Goal: Task Accomplishment & Management: Manage account settings

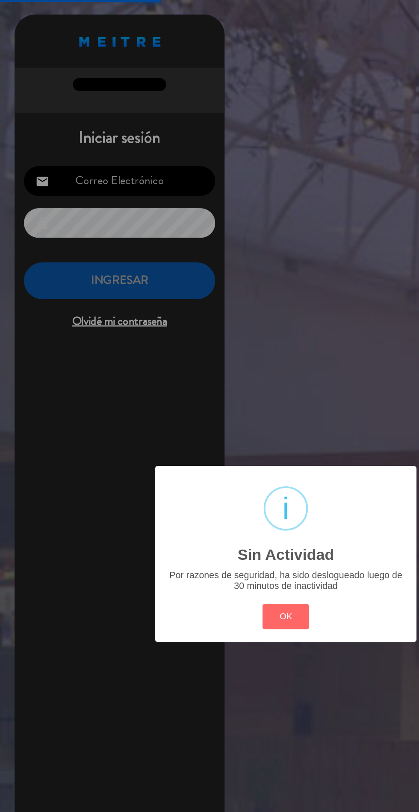
click at [214, 447] on button "OK" at bounding box center [209, 452] width 35 height 18
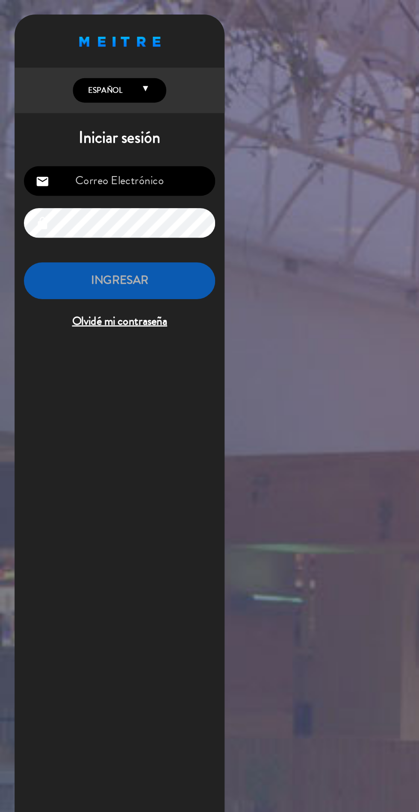
click at [87, 123] on input "email" at bounding box center [88, 133] width 140 height 22
click at [87, 139] on input "email" at bounding box center [88, 133] width 140 height 22
type input "[EMAIL_ADDRESS][DOMAIN_NAME]"
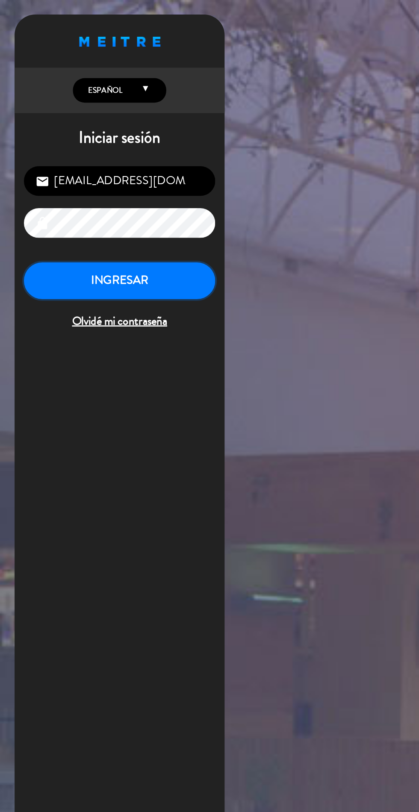
click at [58, 202] on button "INGRESAR" at bounding box center [88, 205] width 140 height 27
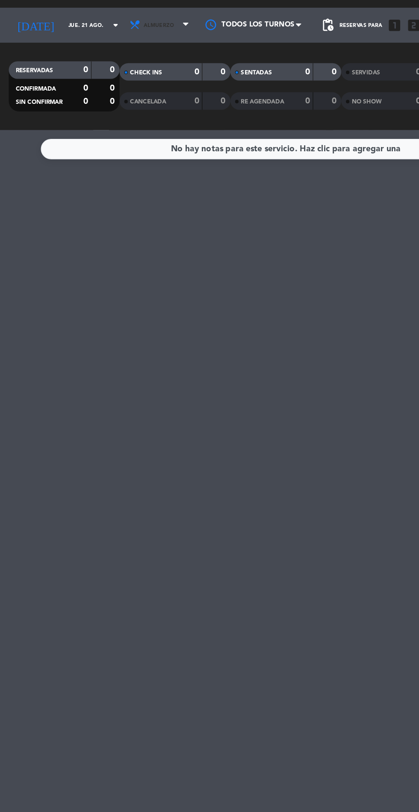
click at [107, 38] on span "Almuerzo" at bounding box center [116, 38] width 22 height 5
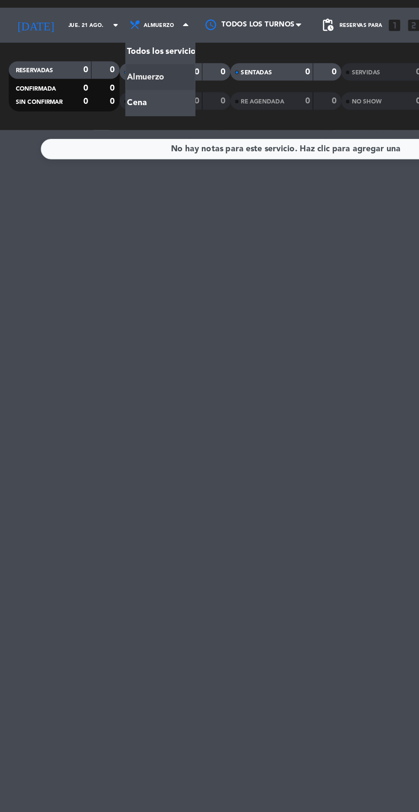
click at [101, 88] on div "menu Mishiguene jueves 21. agosto - 12:44 Mis reservas Mapa de mesas Disponibil…" at bounding box center [209, 57] width 419 height 115
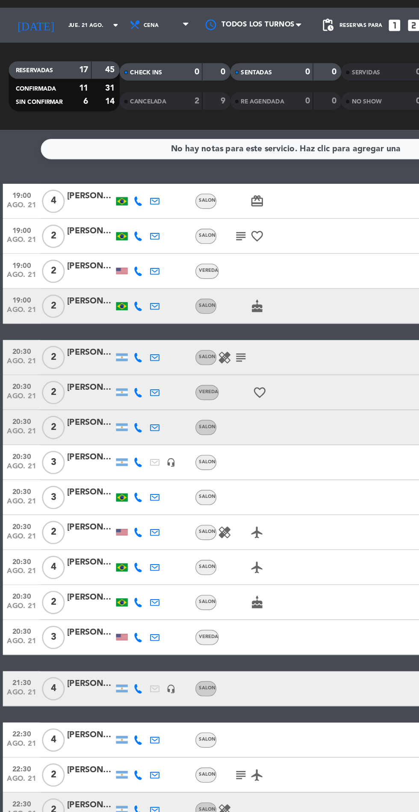
click at [66, 439] on div at bounding box center [66, 440] width 34 height 7
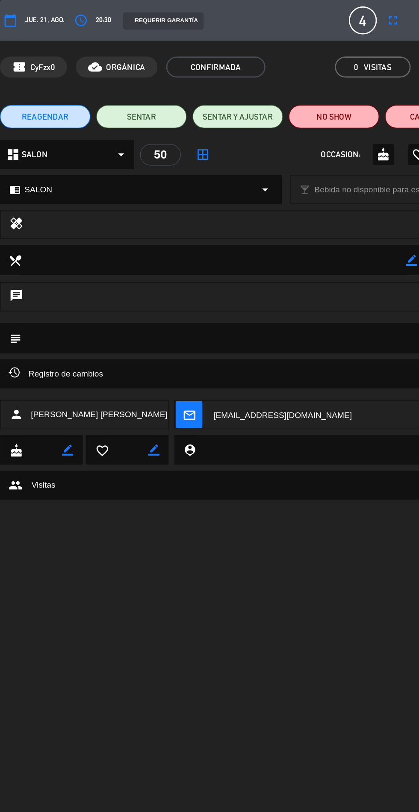
click at [32, 87] on span "REAGENDAR" at bounding box center [33, 85] width 34 height 9
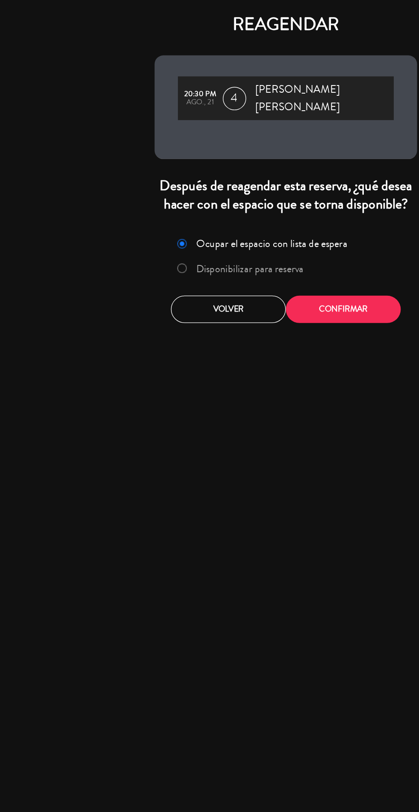
click at [191, 193] on label "Disponibilizar para reserva" at bounding box center [183, 197] width 79 height 8
click at [248, 217] on button "Confirmar" at bounding box center [251, 227] width 84 height 20
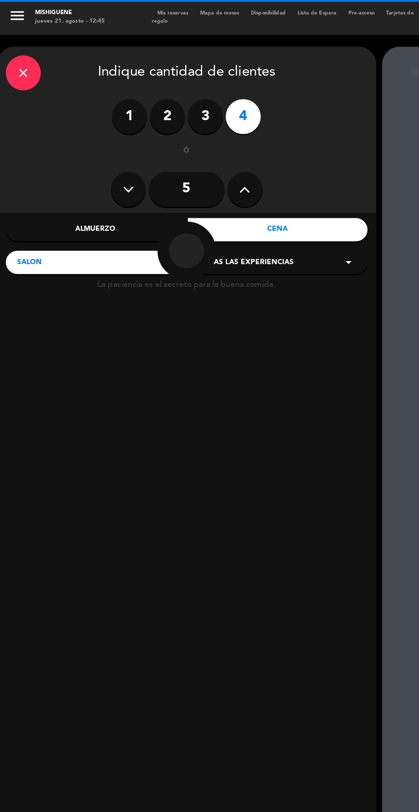
click at [246, 199] on div "Todas las experiencias arrow_drop_down" at bounding box center [203, 192] width 132 height 17
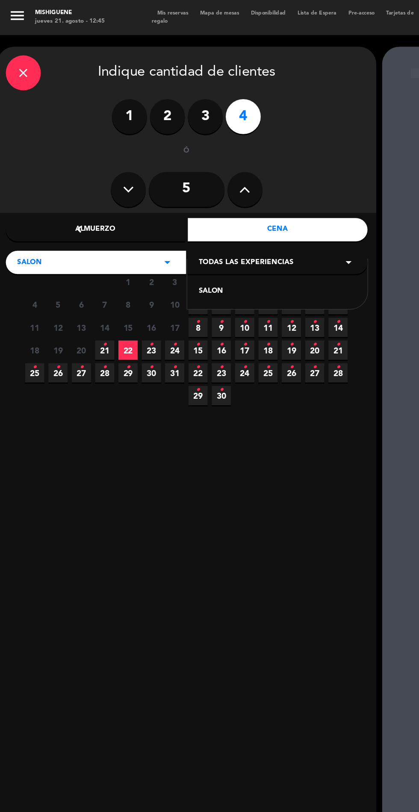
click at [212, 217] on div "SALON" at bounding box center [203, 213] width 115 height 9
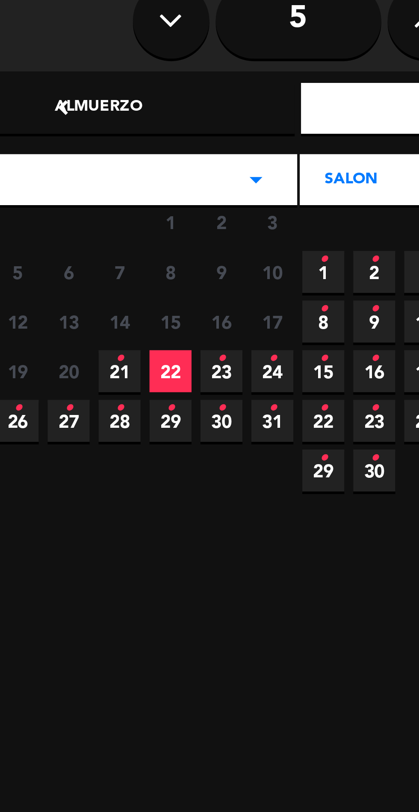
click at [98, 254] on span "22" at bounding box center [94, 256] width 14 height 14
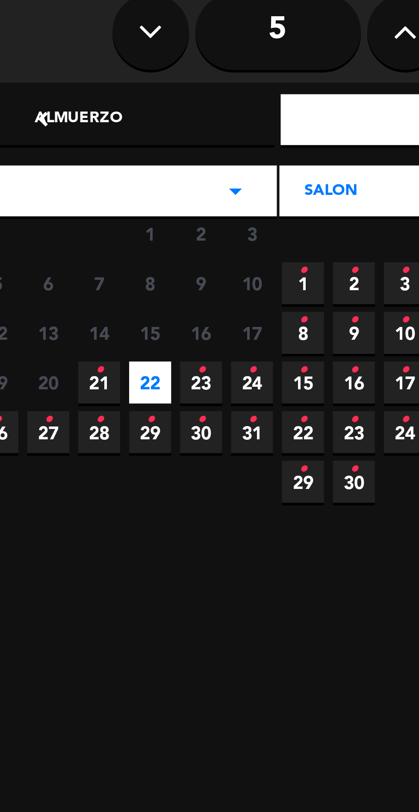
scroll to position [34, 0]
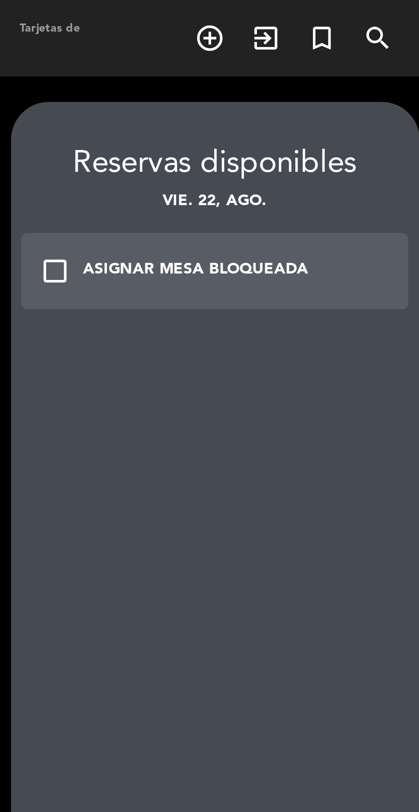
click at [312, 87] on div "ASIGNAR MESA BLOQUEADA" at bounding box center [342, 91] width 76 height 9
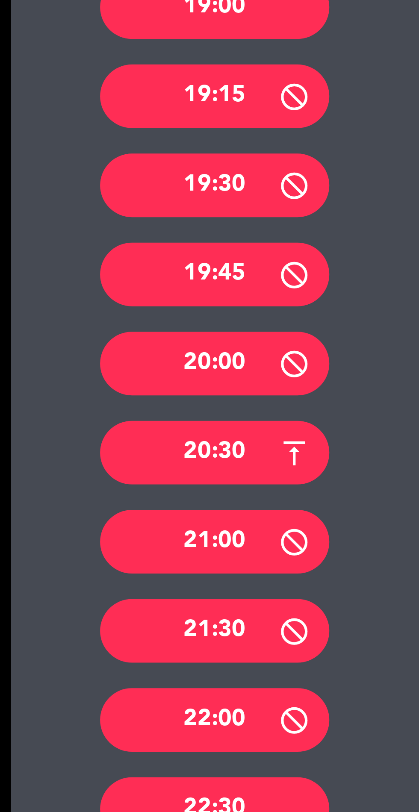
click at [368, 276] on div "20:30" at bounding box center [348, 286] width 77 height 21
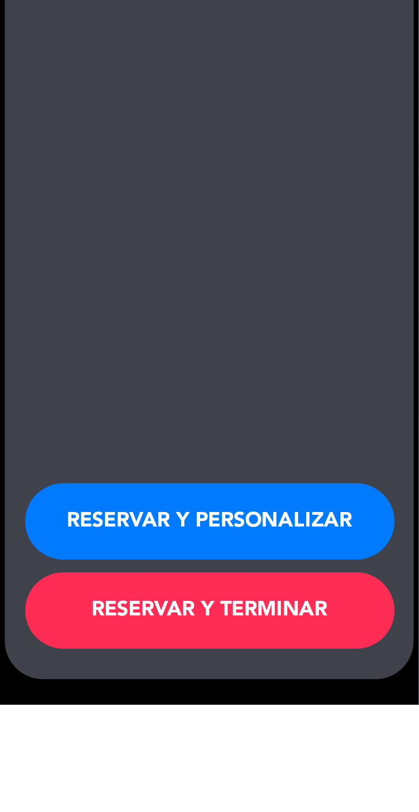
click at [365, 763] on button "RESERVAR Y PERSONALIZAR" at bounding box center [349, 750] width 124 height 26
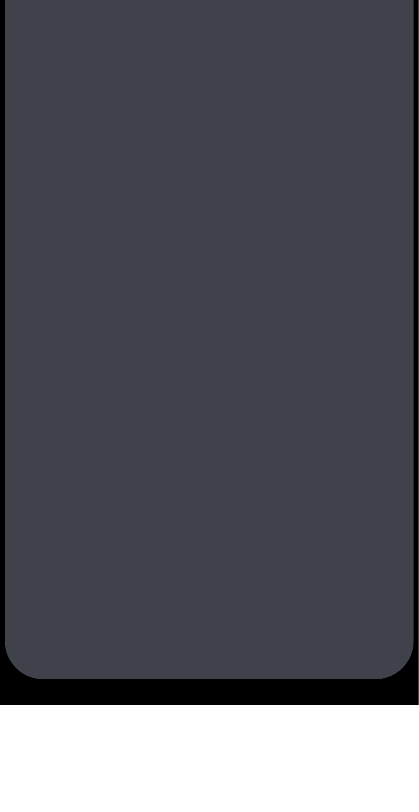
click at [380, 742] on div "La paciencia es el secreto para la buena comida. 22 agosto 20:30 4 personas chr…" at bounding box center [348, 418] width 137 height 769
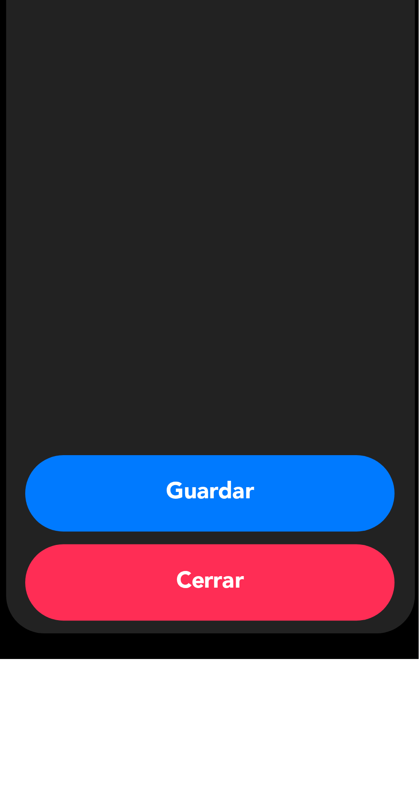
type input "[PHONE_NUMBER]"
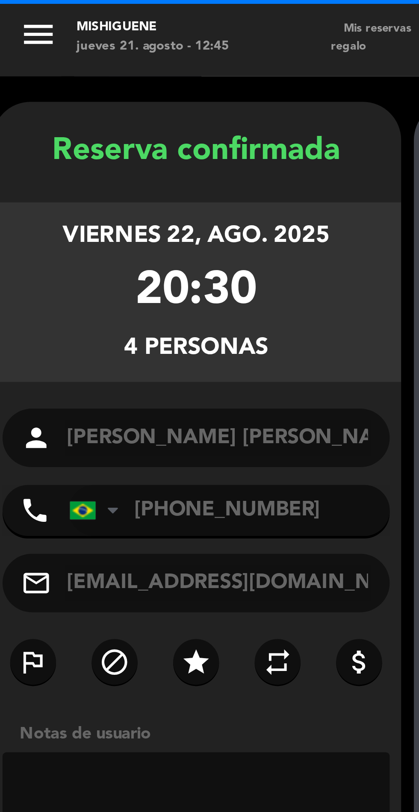
scroll to position [0, 0]
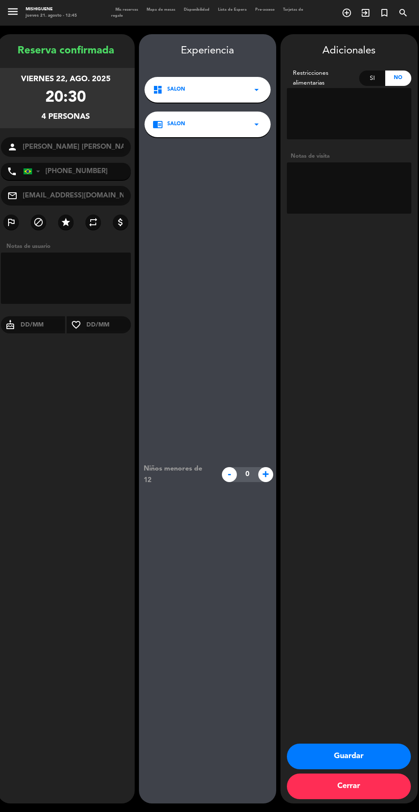
click at [355, 769] on button "Guardar" at bounding box center [349, 756] width 124 height 26
